Goal: Find specific page/section: Find specific page/section

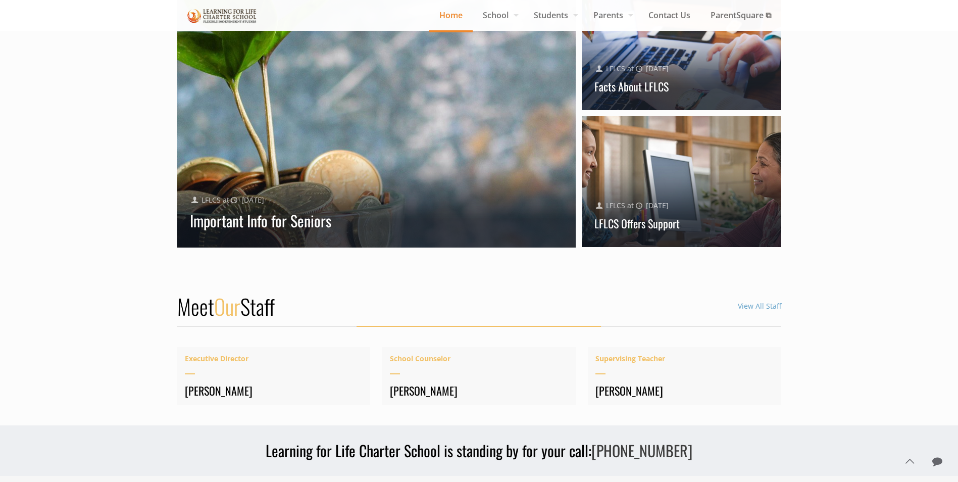
scroll to position [998, 0]
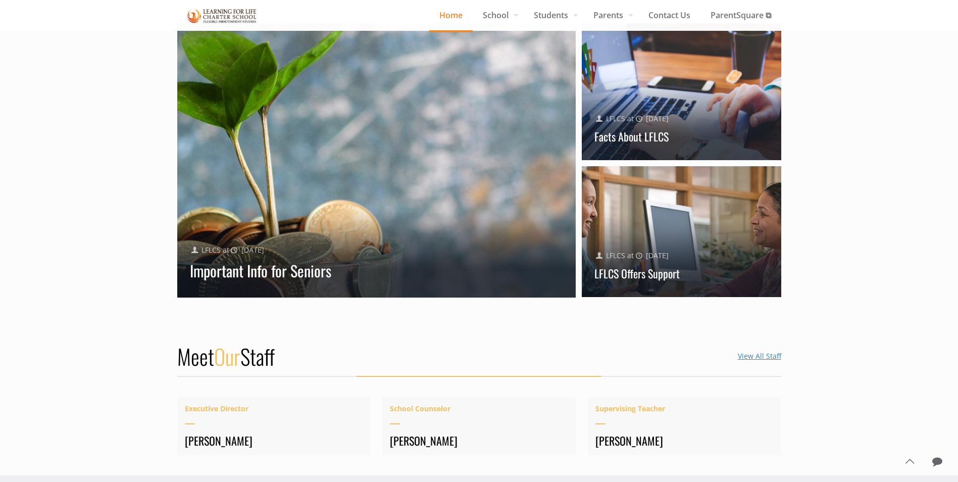
click at [774, 359] on link "View All Staff" at bounding box center [759, 356] width 43 height 10
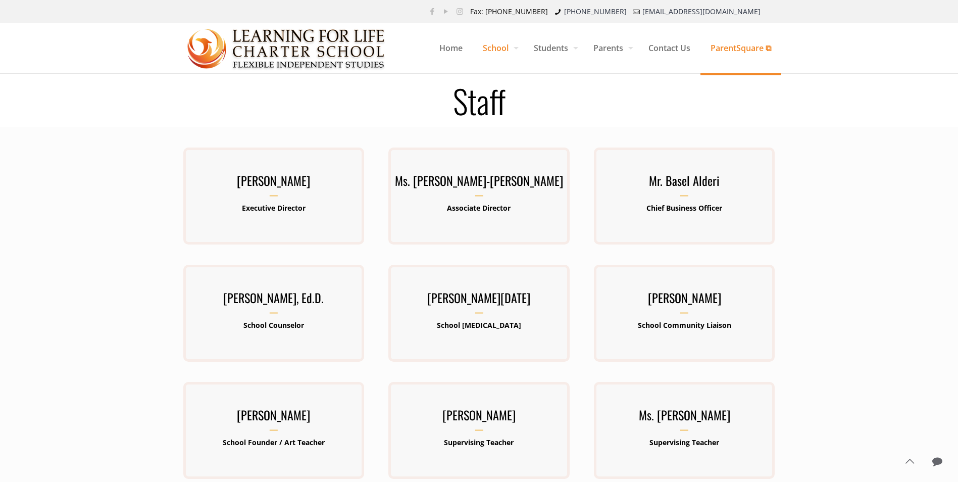
click at [735, 48] on span "ParentSquare ⧉" at bounding box center [740, 48] width 81 height 30
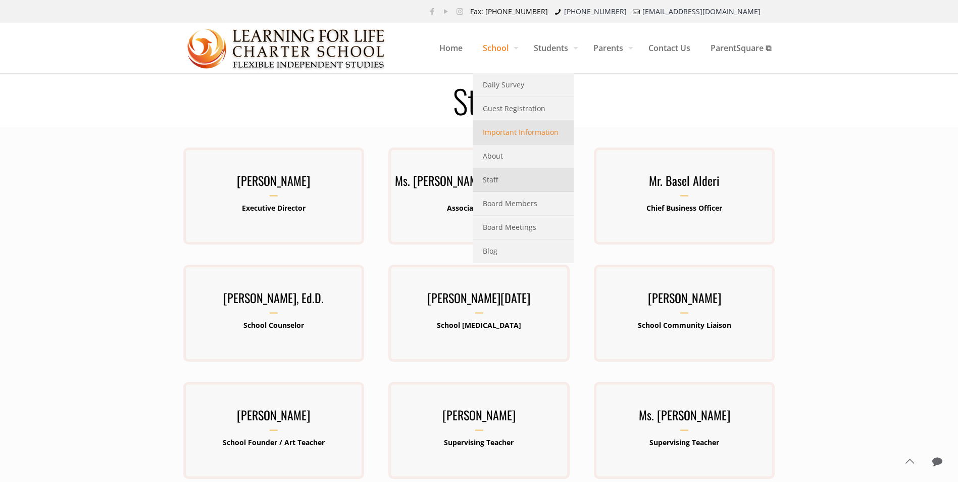
click at [494, 133] on span "Important Information" at bounding box center [521, 132] width 76 height 13
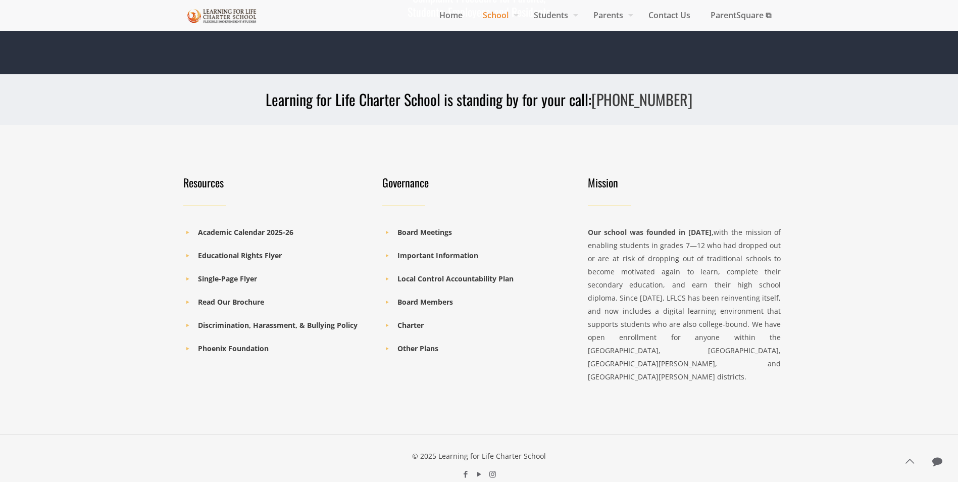
scroll to position [2238, 0]
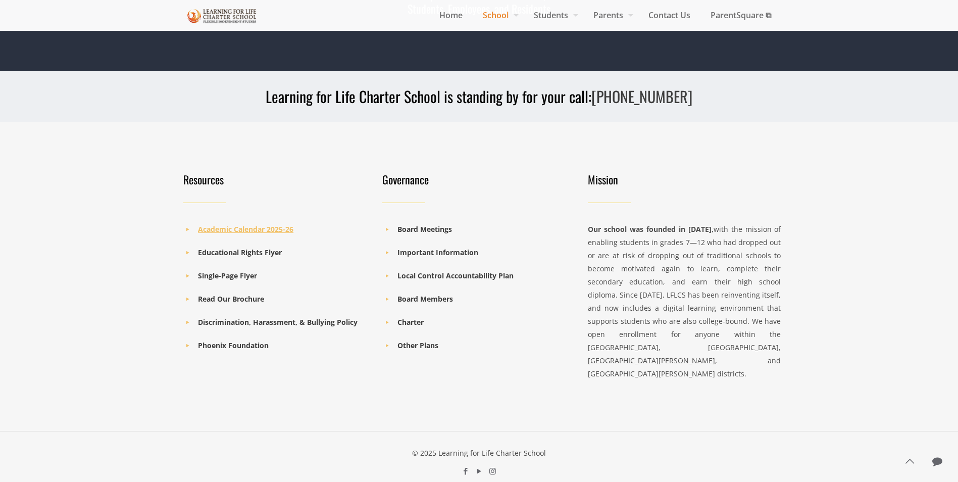
click at [239, 229] on b "Academic Calendar 2025-26" at bounding box center [245, 229] width 95 height 10
